Goal: Information Seeking & Learning: Understand process/instructions

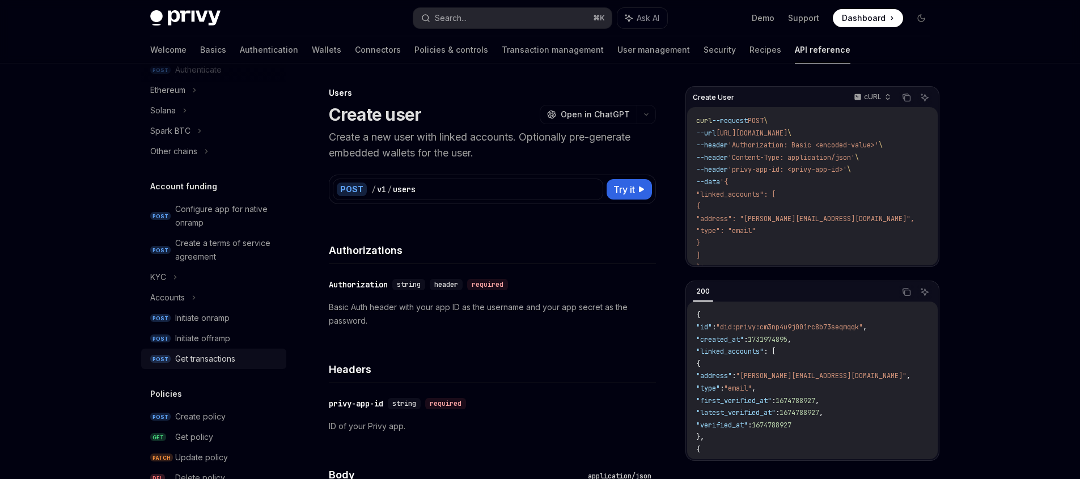
scroll to position [54, 0]
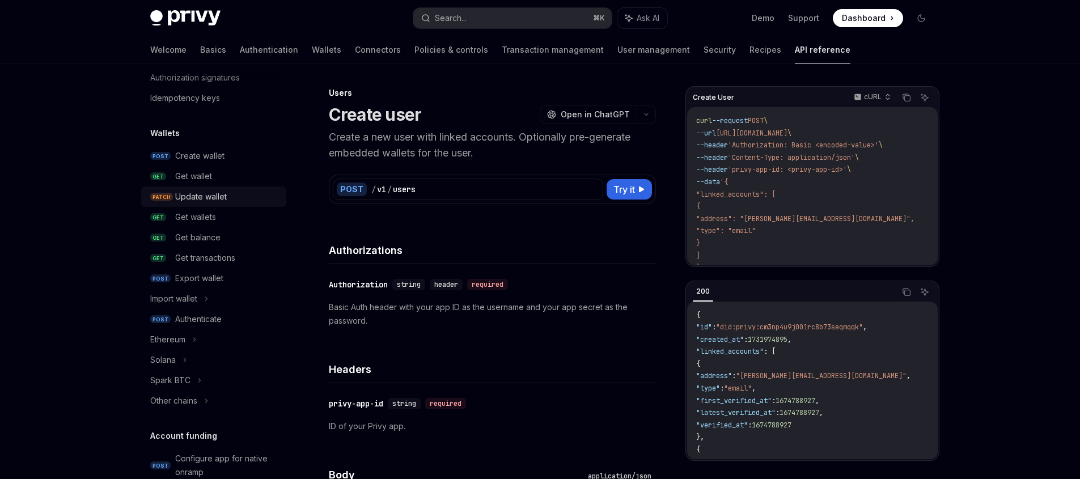
click at [202, 201] on div "Update wallet" at bounding box center [201, 197] width 52 height 14
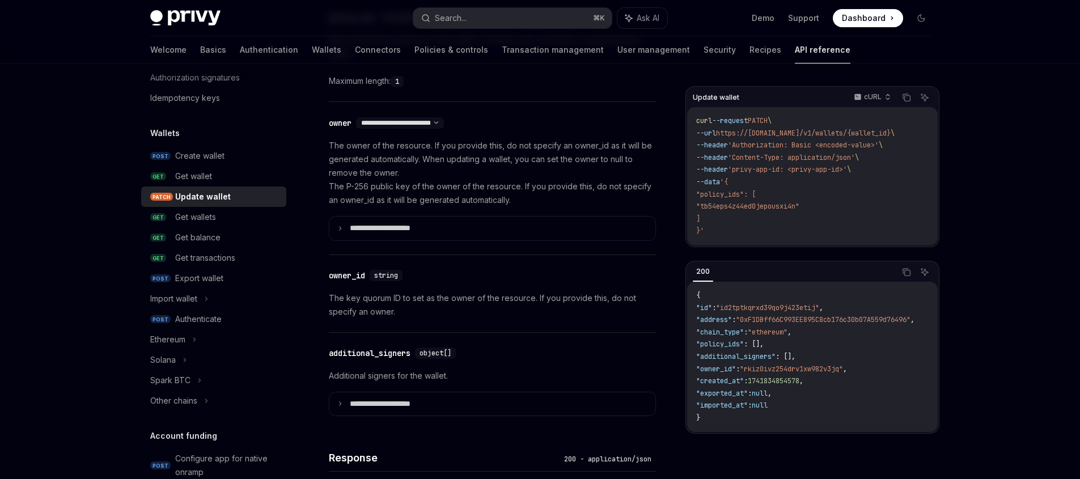
scroll to position [671, 0]
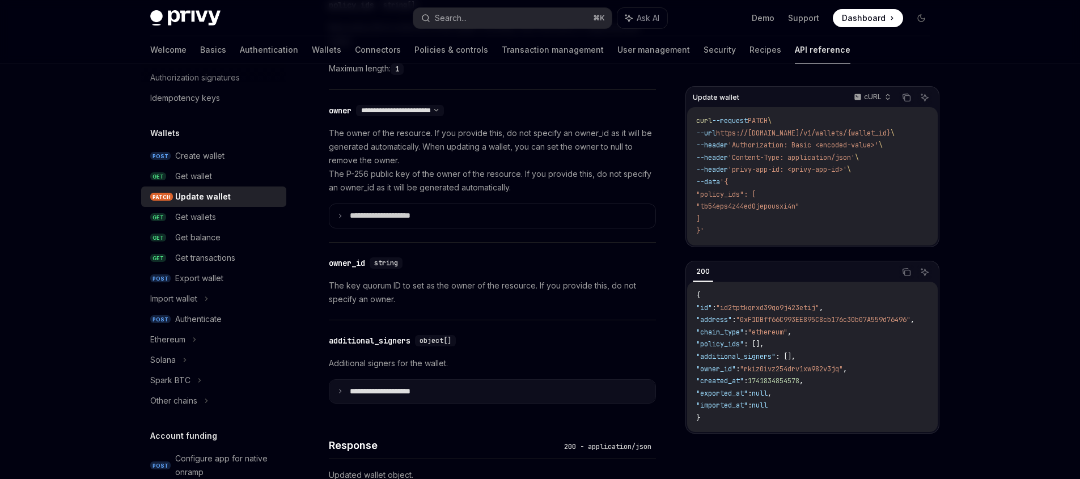
click at [490, 393] on summary "**********" at bounding box center [492, 392] width 326 height 24
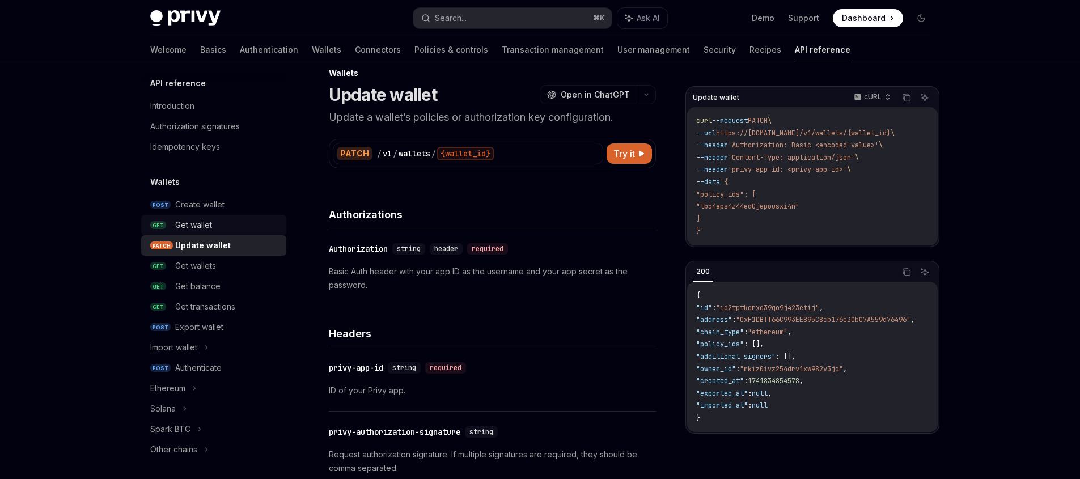
scroll to position [0, 0]
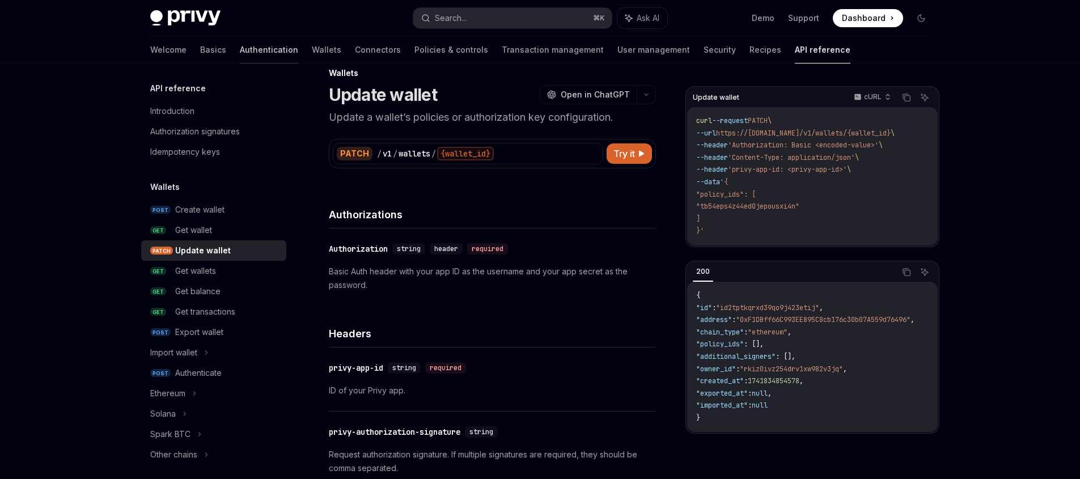
click at [240, 50] on link "Authentication" at bounding box center [269, 49] width 58 height 27
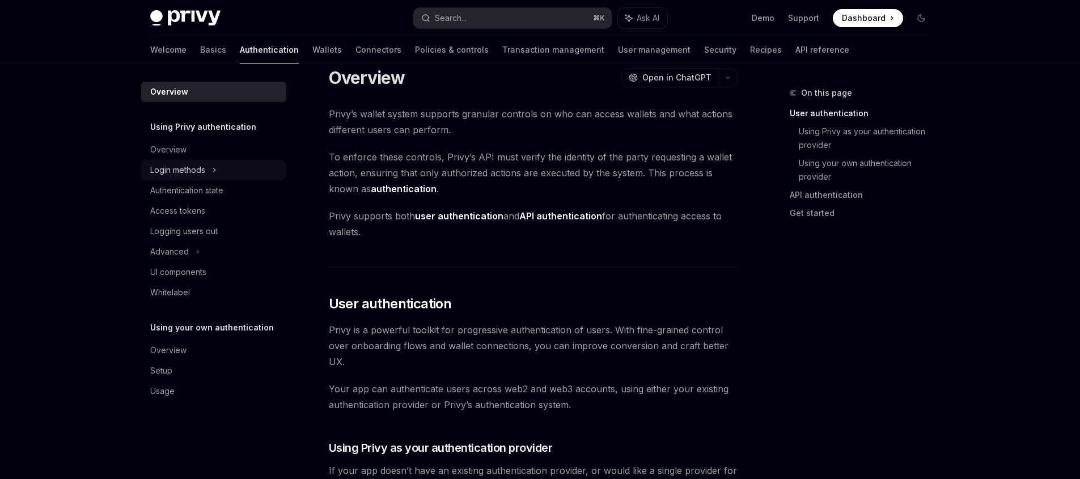
click at [213, 177] on div "Login methods" at bounding box center [213, 170] width 145 height 20
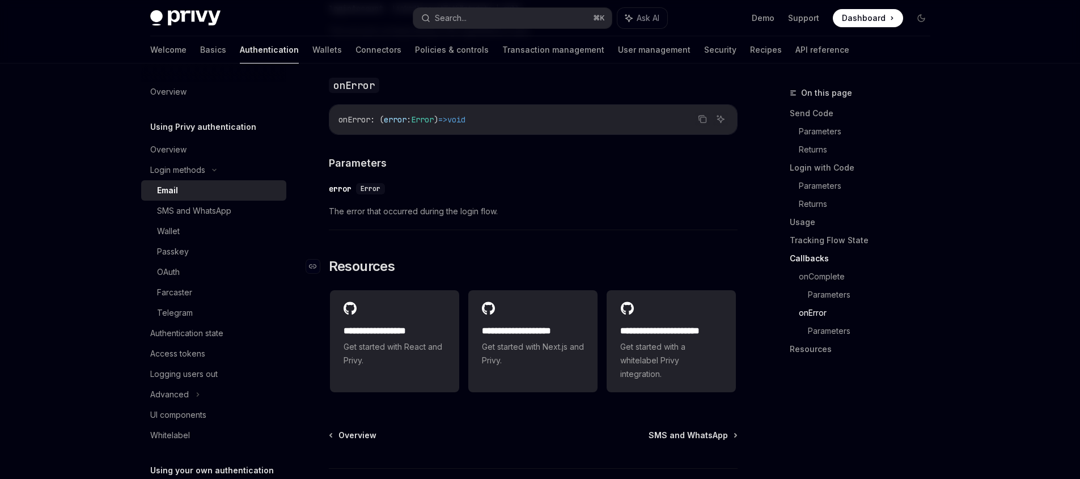
scroll to position [2213, 0]
click at [198, 219] on link "SMS and WhatsApp" at bounding box center [213, 211] width 145 height 20
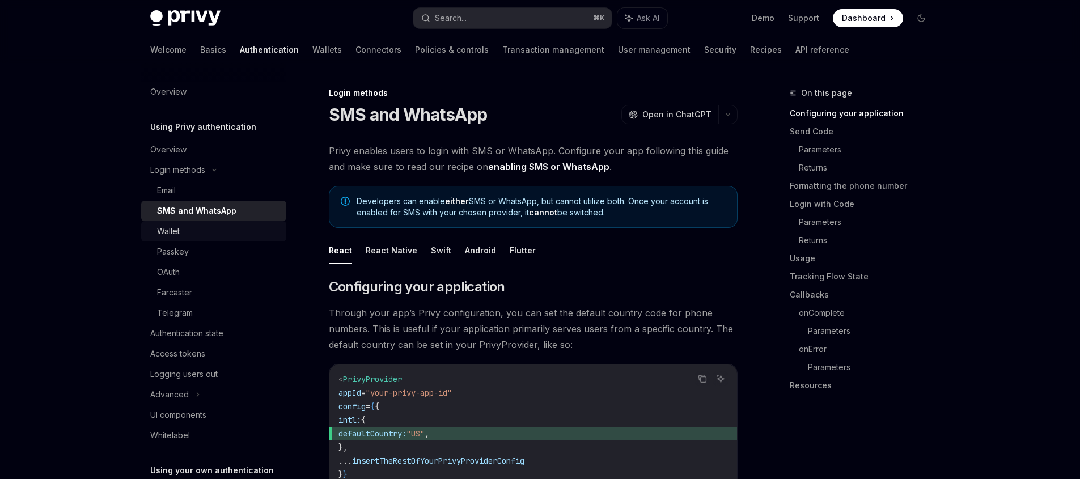
click at [194, 227] on div "Wallet" at bounding box center [218, 232] width 122 height 14
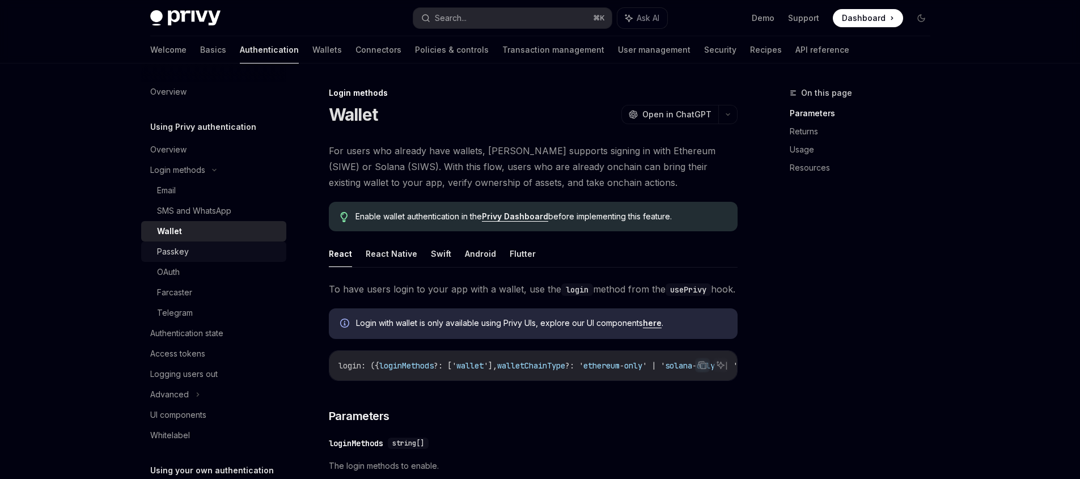
click at [197, 250] on div "Passkey" at bounding box center [218, 252] width 122 height 14
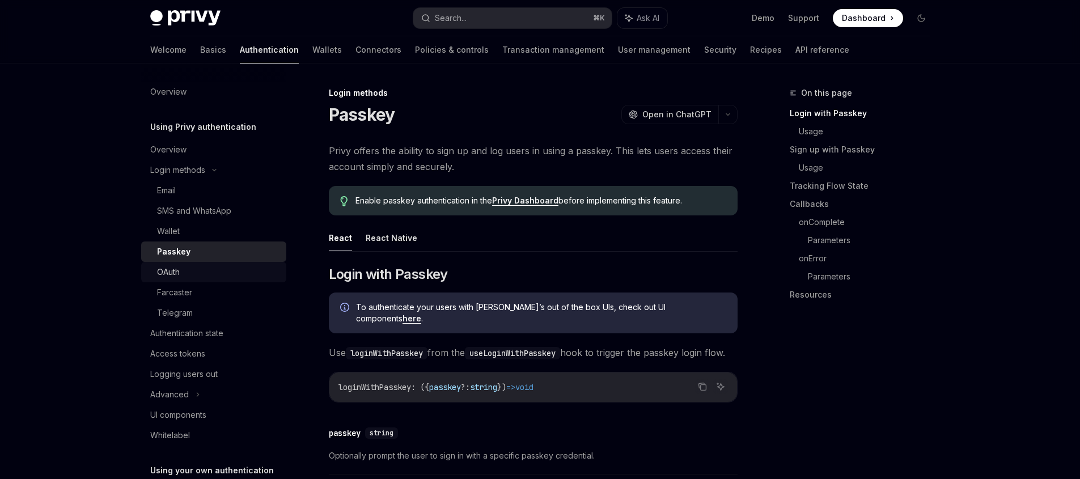
click at [196, 267] on div "OAuth" at bounding box center [218, 272] width 122 height 14
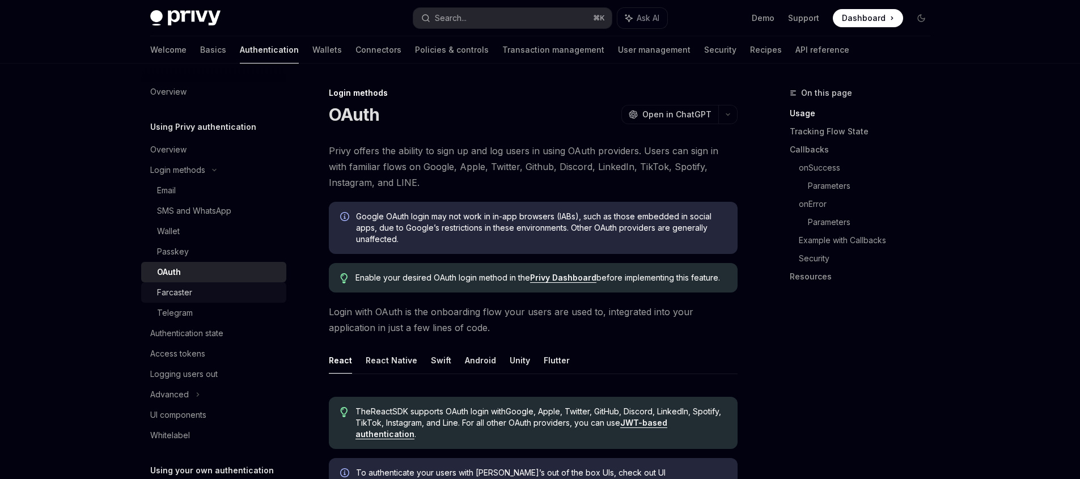
click at [192, 290] on div "Farcaster" at bounding box center [218, 293] width 122 height 14
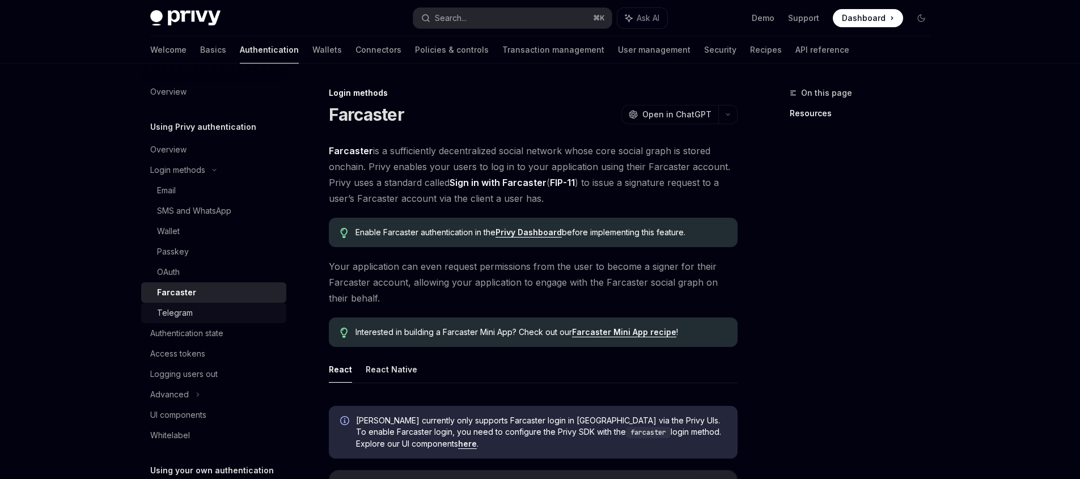
click at [193, 308] on div "Telegram" at bounding box center [218, 313] width 122 height 14
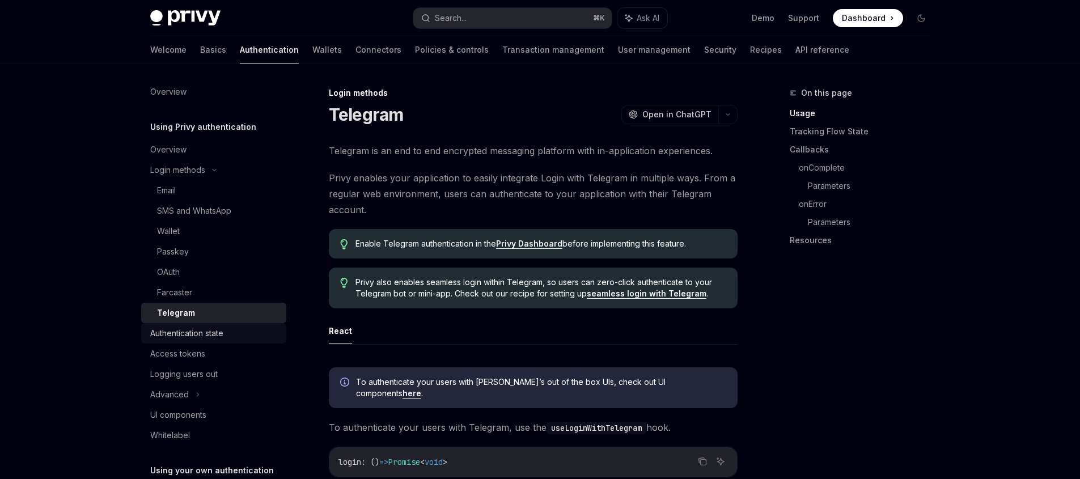
click at [200, 332] on div "Authentication state" at bounding box center [186, 334] width 73 height 14
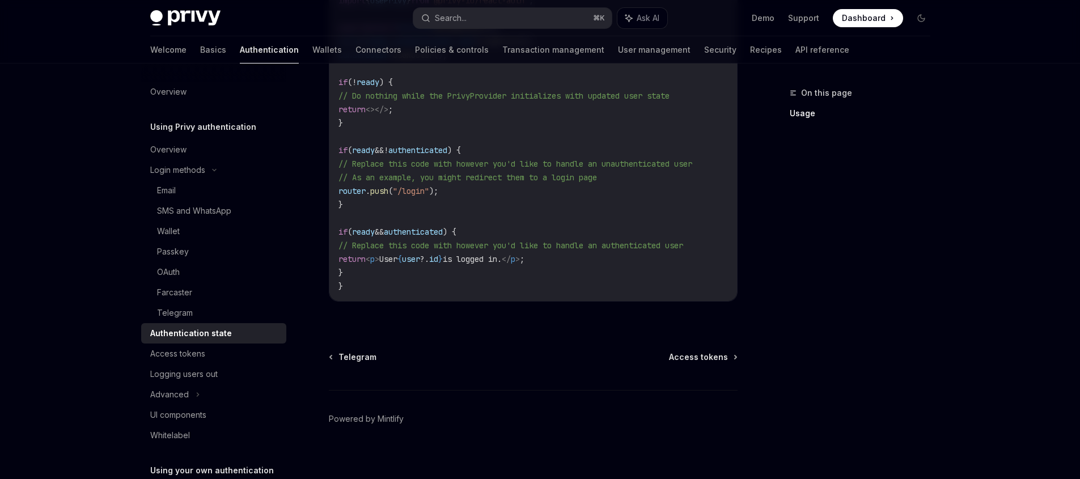
scroll to position [460, 0]
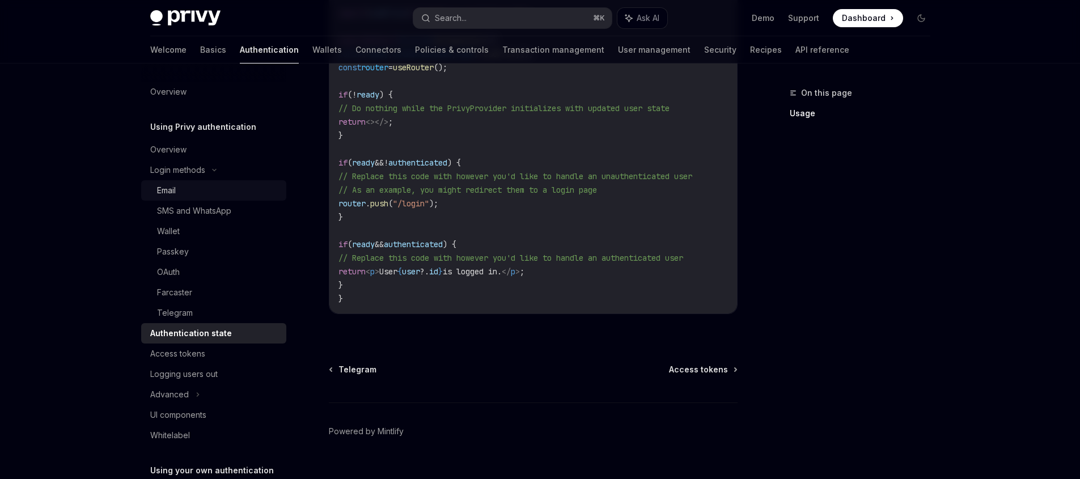
click at [198, 197] on div "Email" at bounding box center [218, 191] width 122 height 14
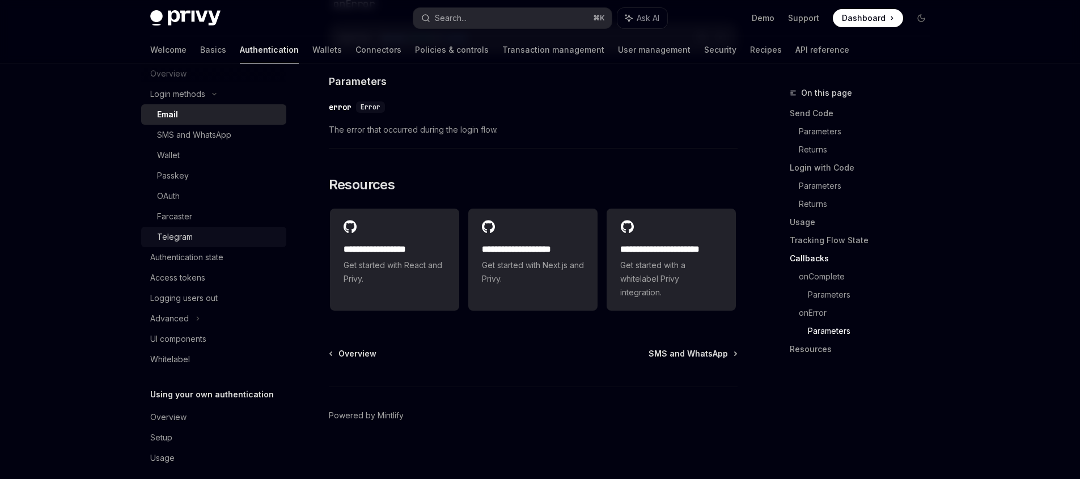
scroll to position [88, 0]
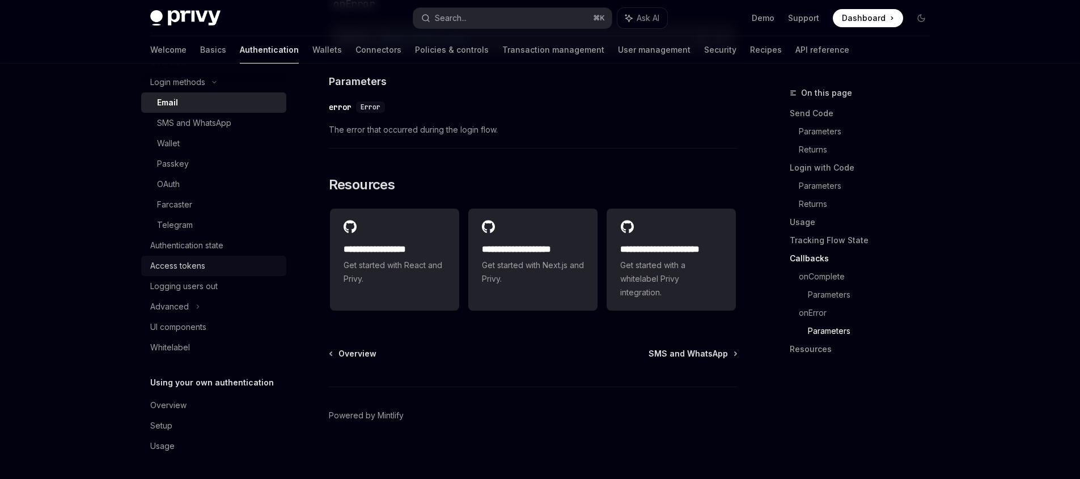
click at [211, 274] on link "Access tokens" at bounding box center [213, 266] width 145 height 20
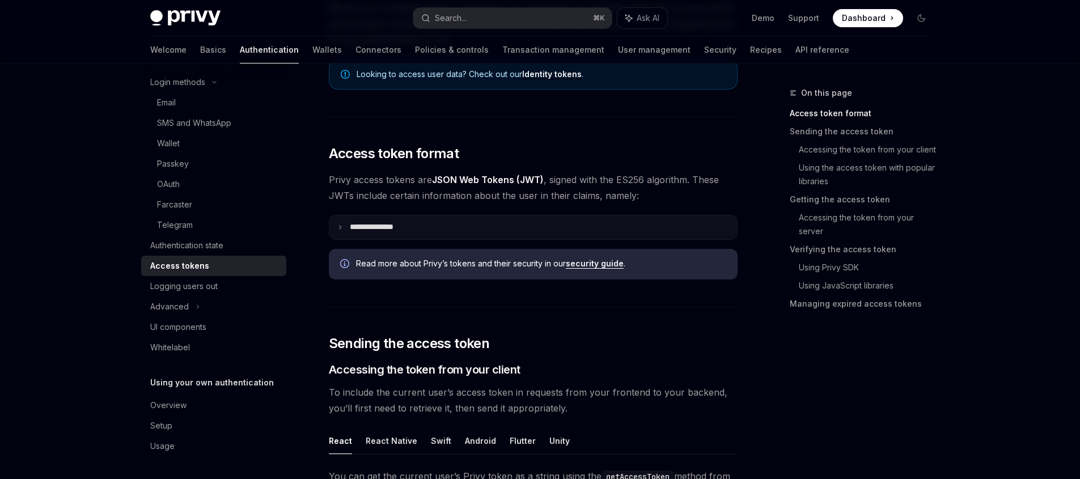
scroll to position [192, 0]
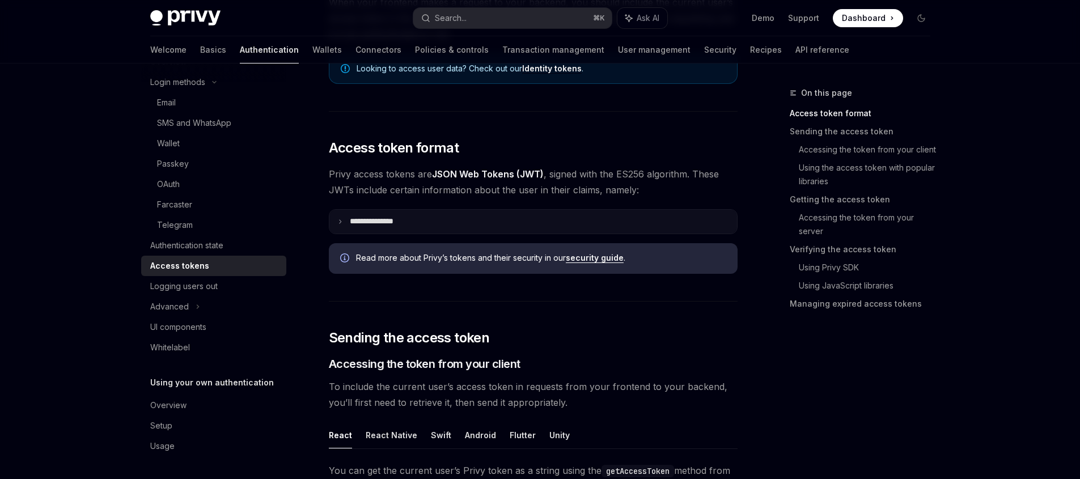
click at [545, 217] on summary "**********" at bounding box center [533, 222] width 408 height 24
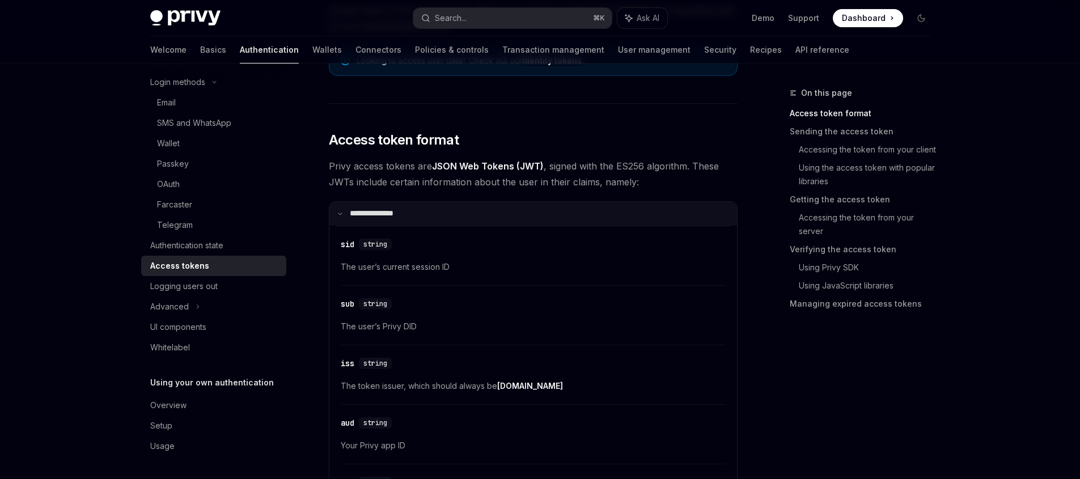
scroll to position [204, 0]
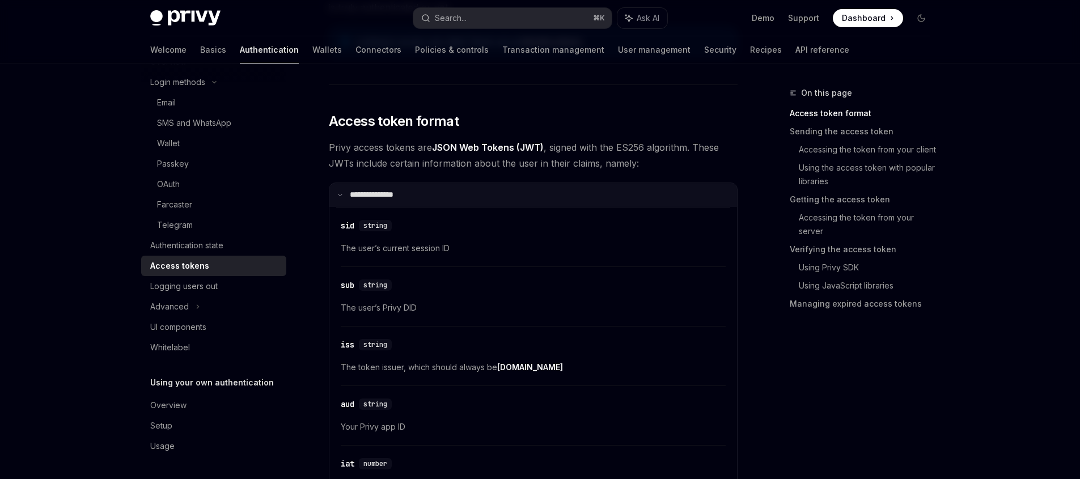
click at [544, 188] on summary "**********" at bounding box center [533, 195] width 408 height 24
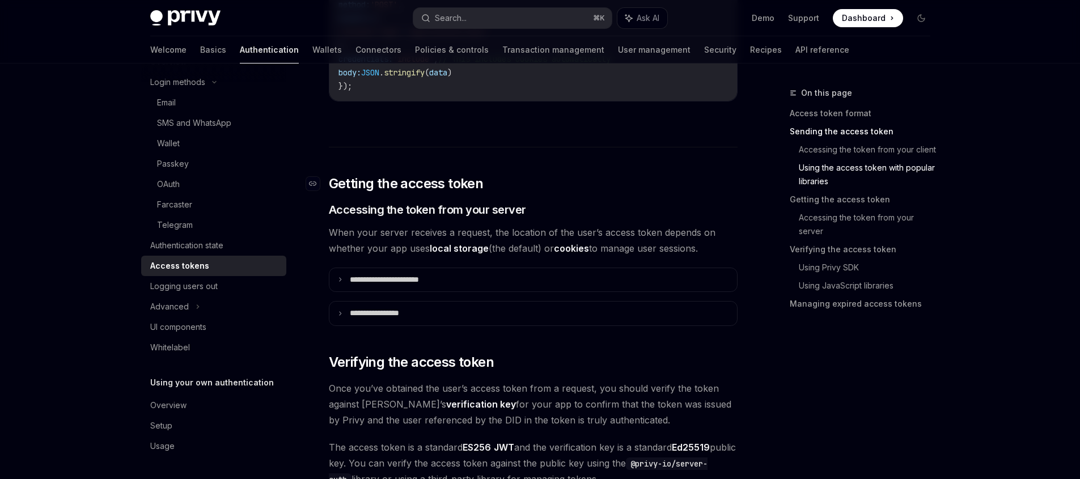
scroll to position [1340, 0]
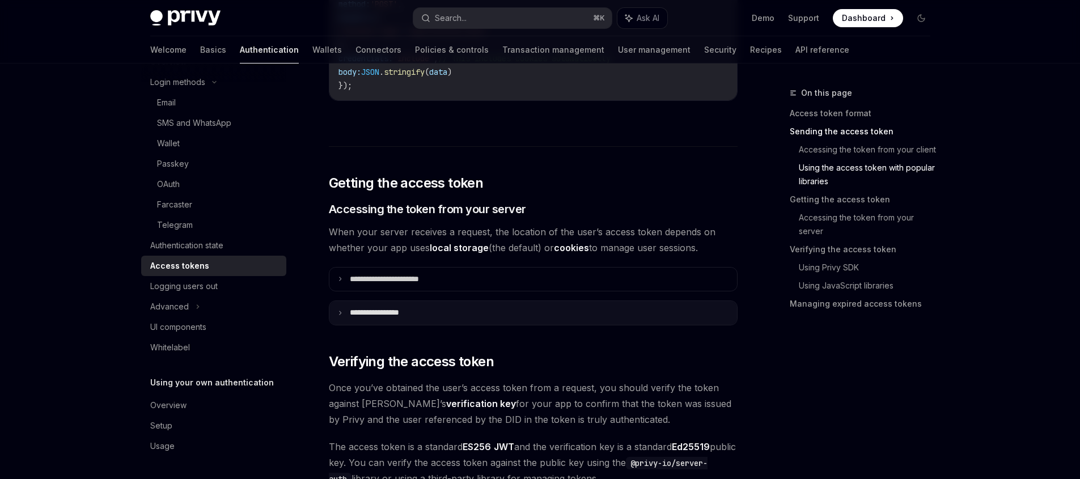
click at [493, 316] on summary "**********" at bounding box center [533, 313] width 408 height 24
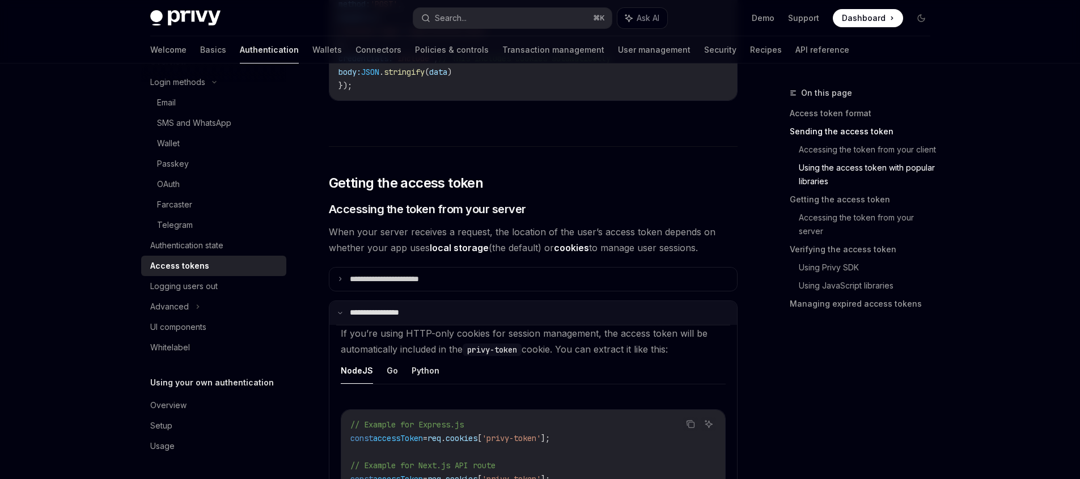
click at [503, 312] on summary "**********" at bounding box center [533, 313] width 408 height 24
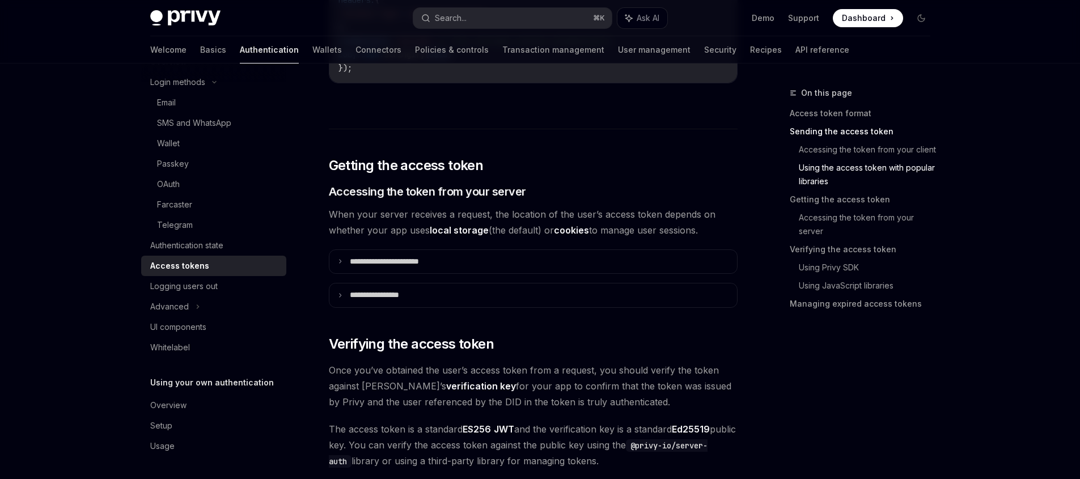
scroll to position [1360, 0]
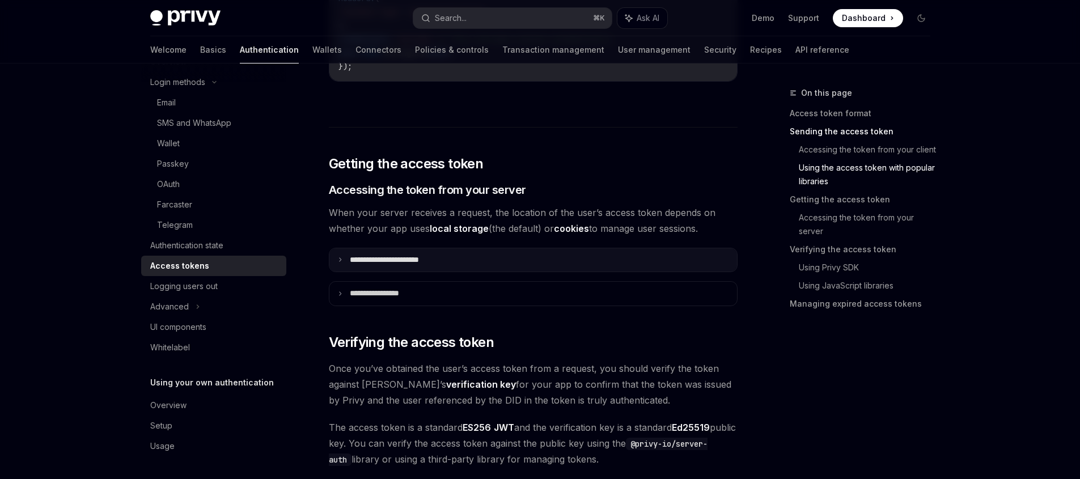
click at [571, 263] on summary "**********" at bounding box center [533, 260] width 408 height 24
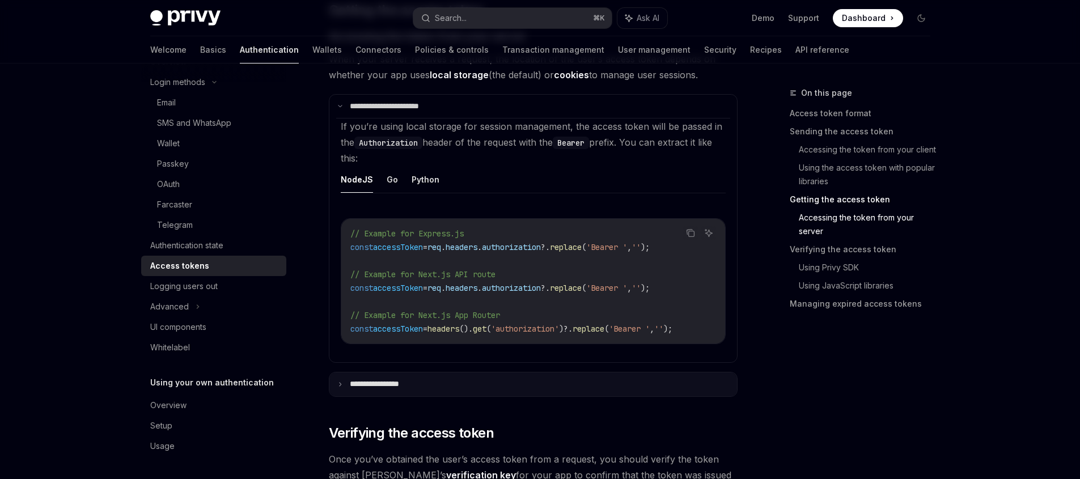
click at [487, 390] on summary "**********" at bounding box center [533, 384] width 408 height 24
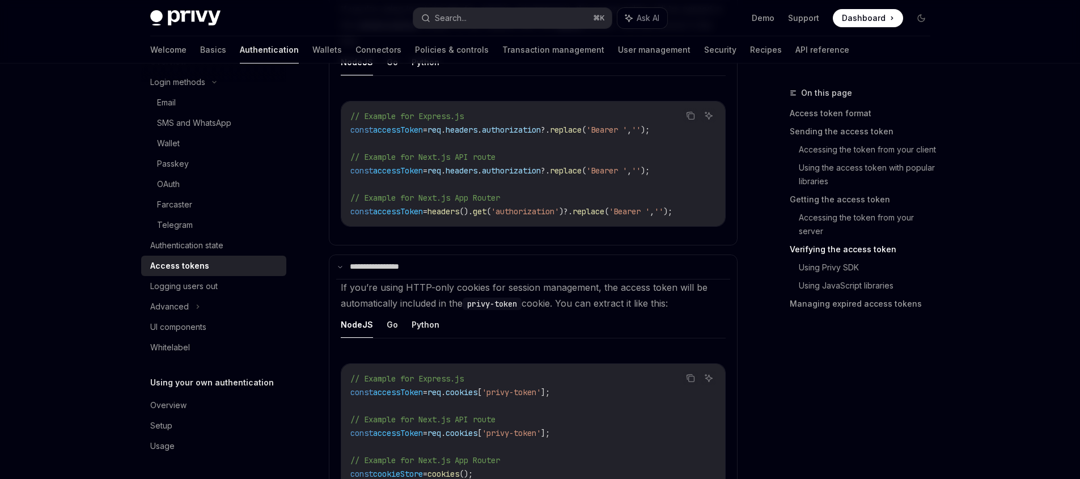
scroll to position [1749, 0]
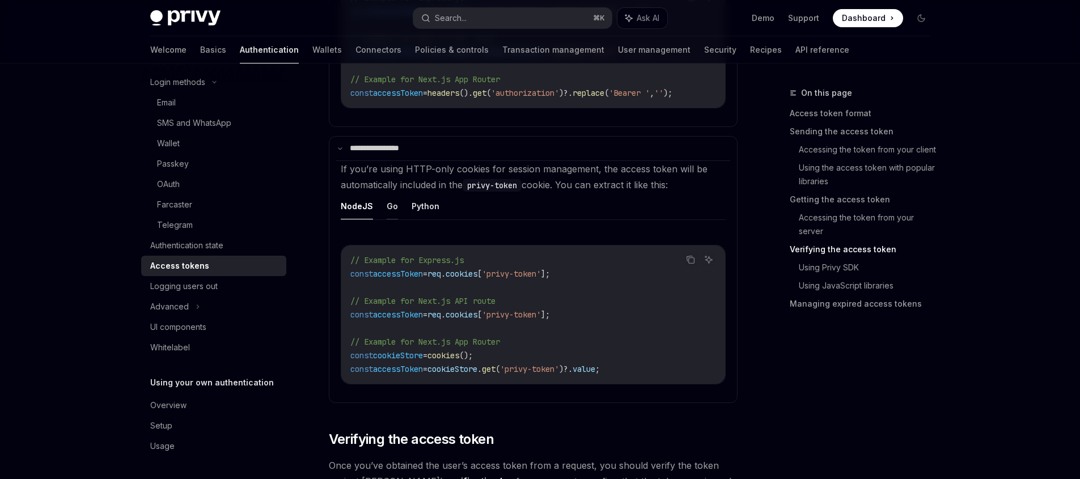
click at [390, 215] on button "Go" at bounding box center [392, 206] width 11 height 27
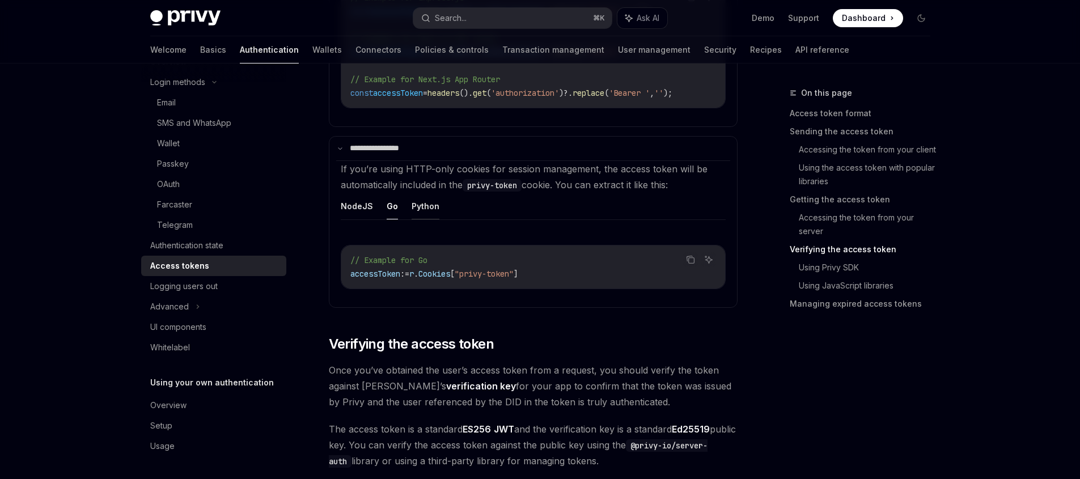
click at [424, 215] on button "Python" at bounding box center [426, 206] width 28 height 27
click at [398, 214] on ul "NodeJS Go Python" at bounding box center [533, 206] width 385 height 27
click at [396, 214] on ul "NodeJS Go Python" at bounding box center [533, 206] width 385 height 27
click at [392, 213] on button "Go" at bounding box center [392, 206] width 11 height 27
click at [360, 211] on button "NodeJS" at bounding box center [357, 206] width 32 height 27
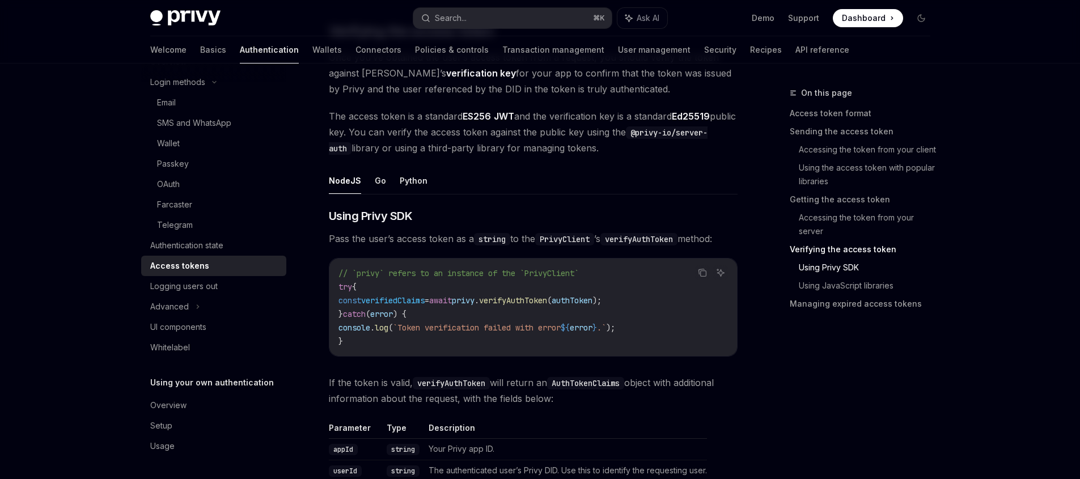
scroll to position [1611, 0]
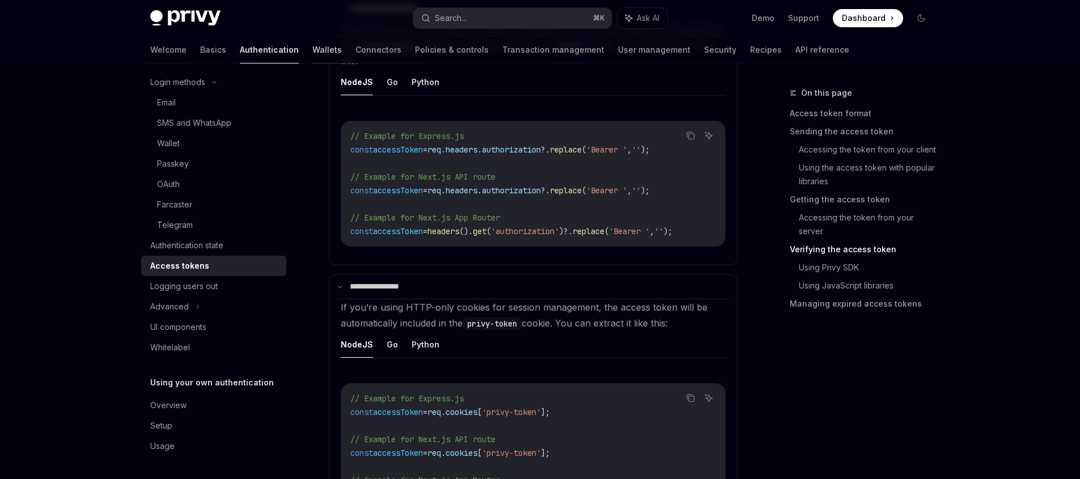
click at [312, 54] on link "Wallets" at bounding box center [326, 49] width 29 height 27
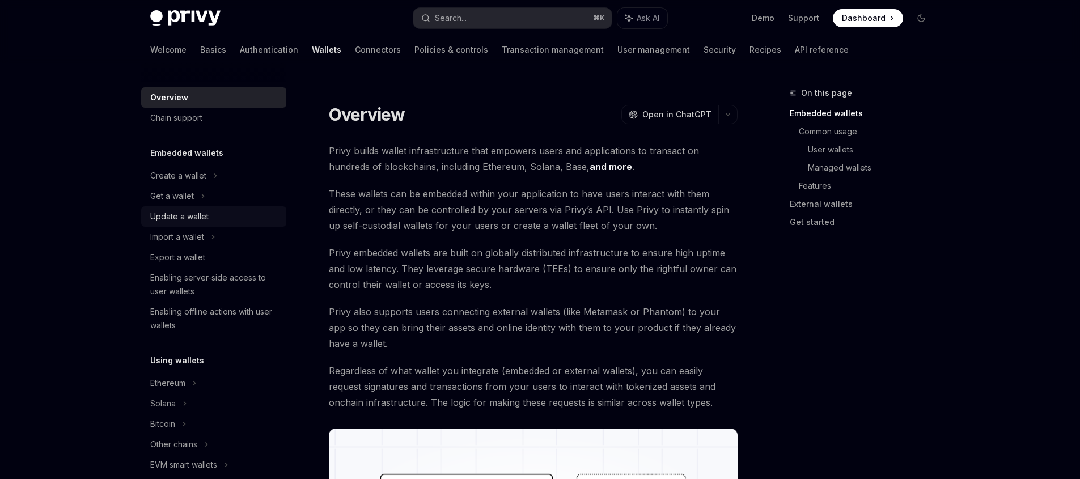
click at [208, 213] on div "Update a wallet" at bounding box center [179, 217] width 58 height 14
type textarea "*"
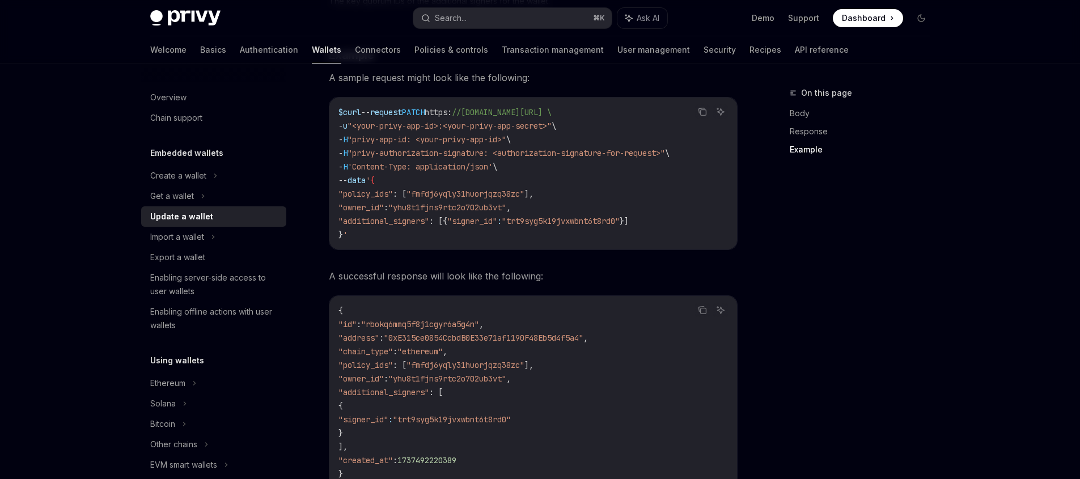
scroll to position [1181, 0]
click at [513, 239] on code "$ curl -- request PATCH https : //[DOMAIN_NAME][URL] \ - u "<your-privy-app-id>…" at bounding box center [533, 176] width 390 height 136
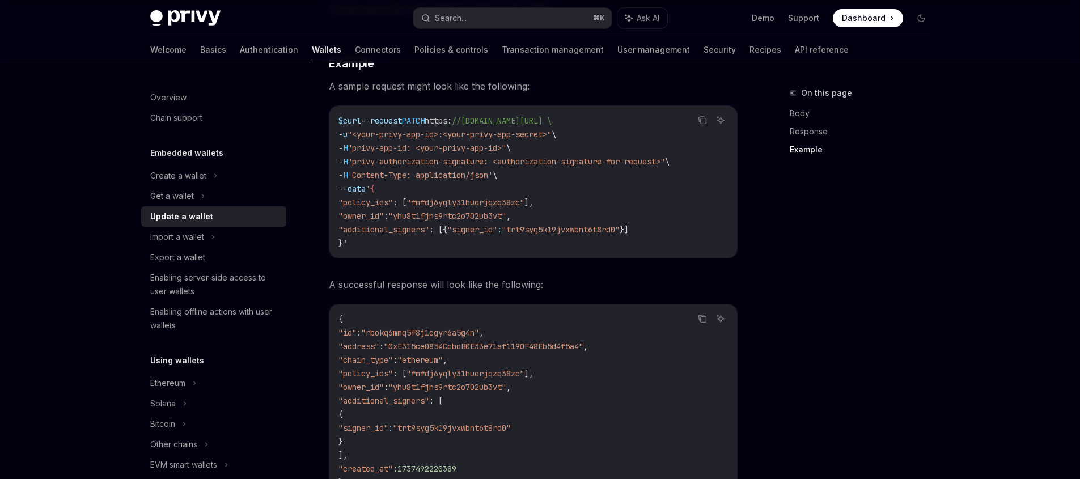
scroll to position [1166, 0]
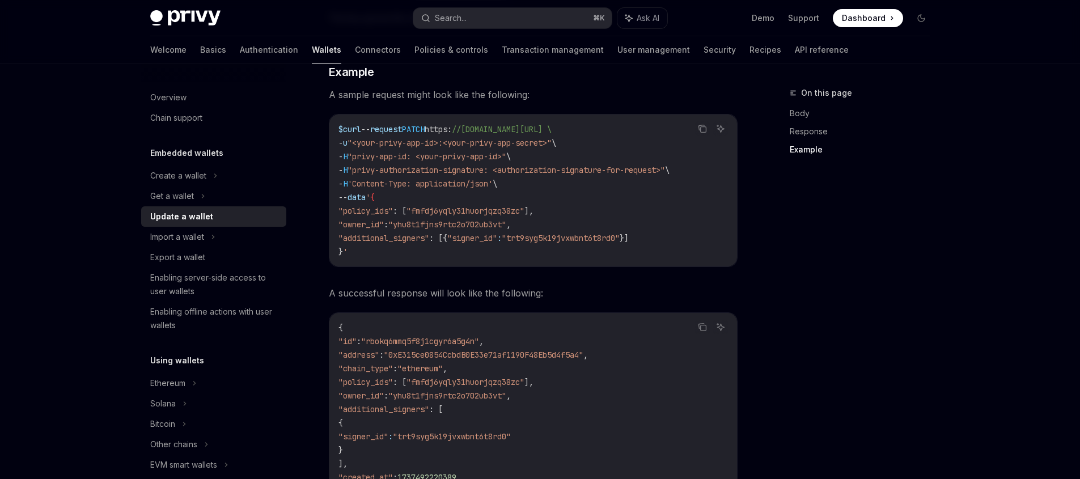
click at [844, 260] on div "On this page Body Response Example" at bounding box center [853, 282] width 172 height 393
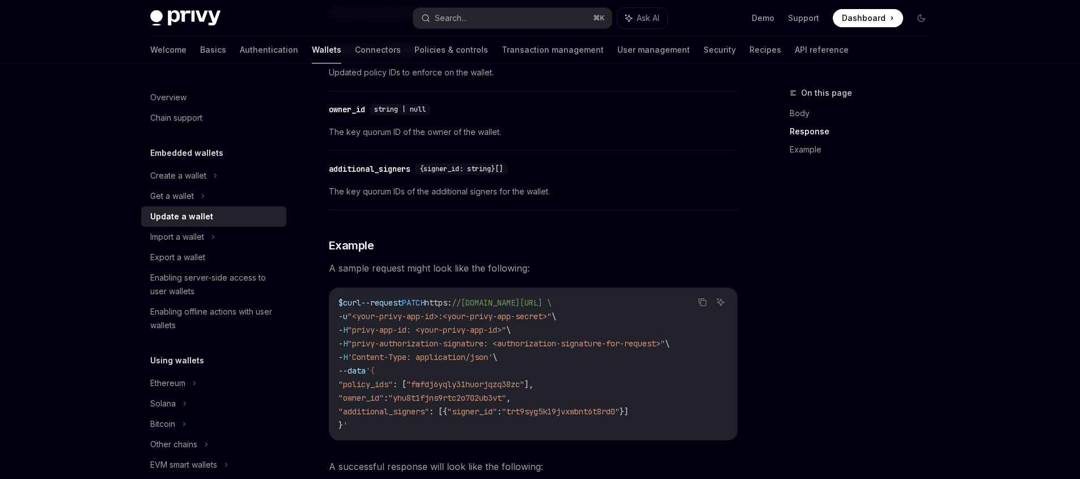
scroll to position [1124, 0]
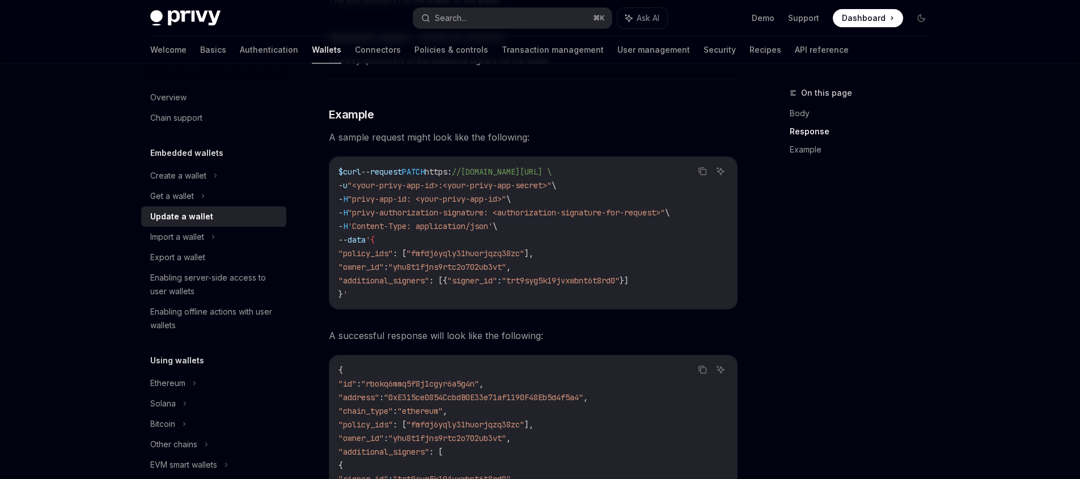
click at [524, 255] on span ""fmfdj6yqly31huorjqzq38zc"" at bounding box center [466, 253] width 118 height 10
click at [704, 176] on button "Copy the contents from the code block" at bounding box center [702, 171] width 15 height 15
click at [797, 253] on div "On this page Body Response Example" at bounding box center [853, 282] width 172 height 393
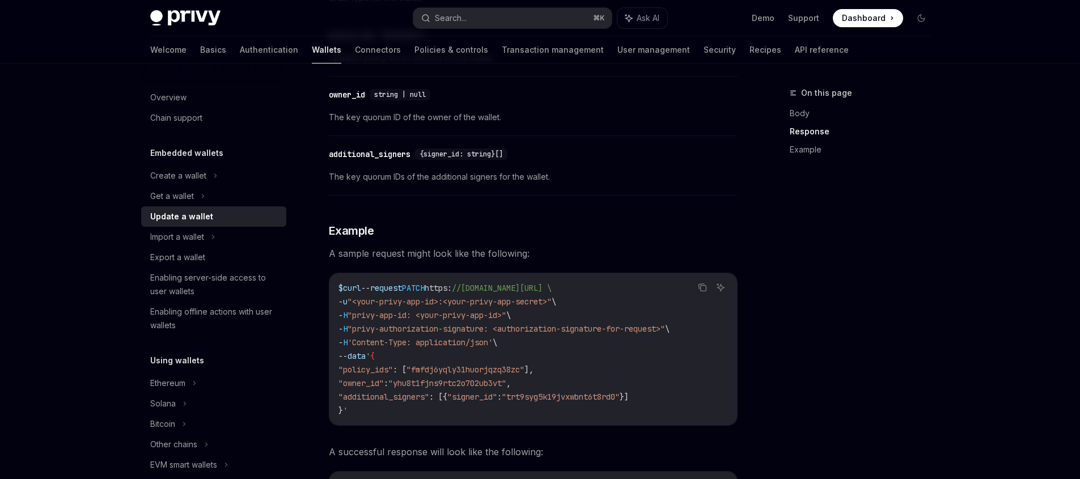
scroll to position [1125, 0]
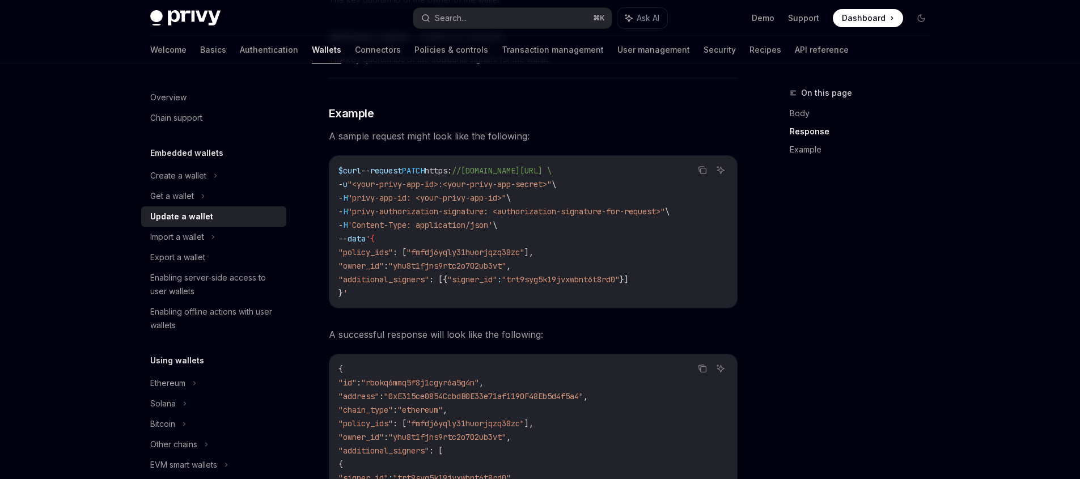
click at [579, 256] on code "$ curl -- request PATCH https : //[DOMAIN_NAME][URL] \ - u "<your-privy-app-id>…" at bounding box center [533, 232] width 390 height 136
click at [573, 265] on code "$ curl -- request PATCH https : //[DOMAIN_NAME][URL] \ - u "<your-privy-app-id>…" at bounding box center [533, 232] width 390 height 136
click at [374, 295] on code "$ curl -- request PATCH https : //[DOMAIN_NAME][URL] \ - u "<your-privy-app-id>…" at bounding box center [533, 232] width 390 height 136
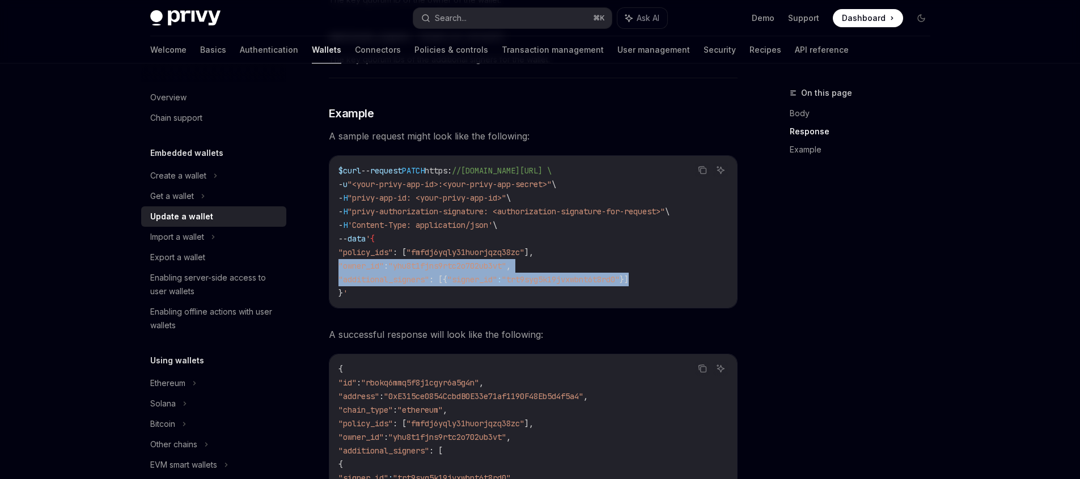
drag, startPoint x: 670, startPoint y: 281, endPoint x: 314, endPoint y: 268, distance: 356.3
copy code ""owner_id" : "yhu8t1fjns9rtc2o702ub3vt" , "additional_signers" : [{ "signer_id"…"
